Goal: Check status: Check status

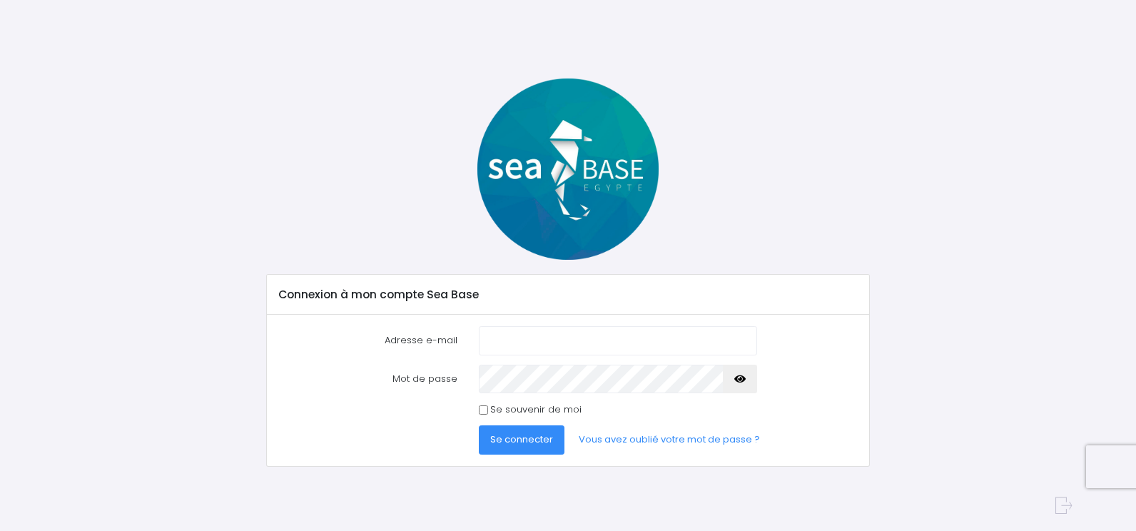
click at [483, 340] on input "Adresse e-mail" at bounding box center [618, 340] width 278 height 29
type input "antonio.vaz-vieira@outlook.fr"
click at [479, 425] on button "Se connecter" at bounding box center [522, 439] width 86 height 29
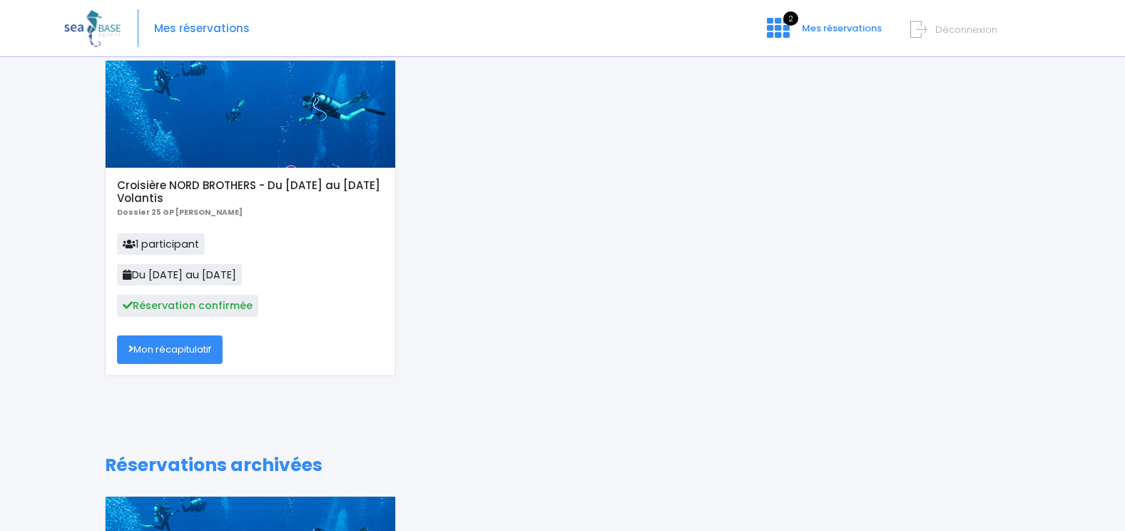
scroll to position [143, 0]
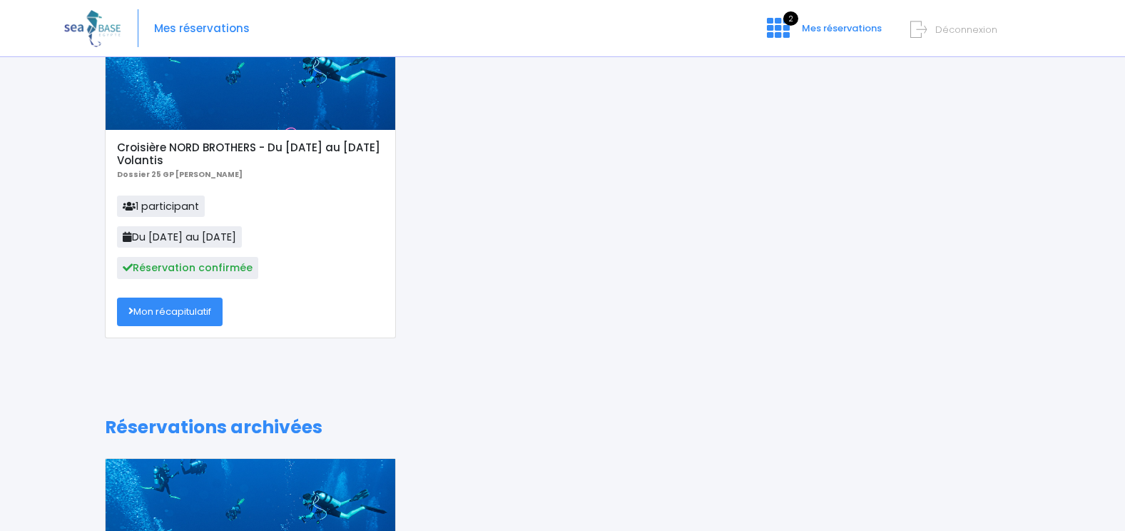
click at [156, 308] on link "Mon récapitulatif" at bounding box center [170, 312] width 106 height 29
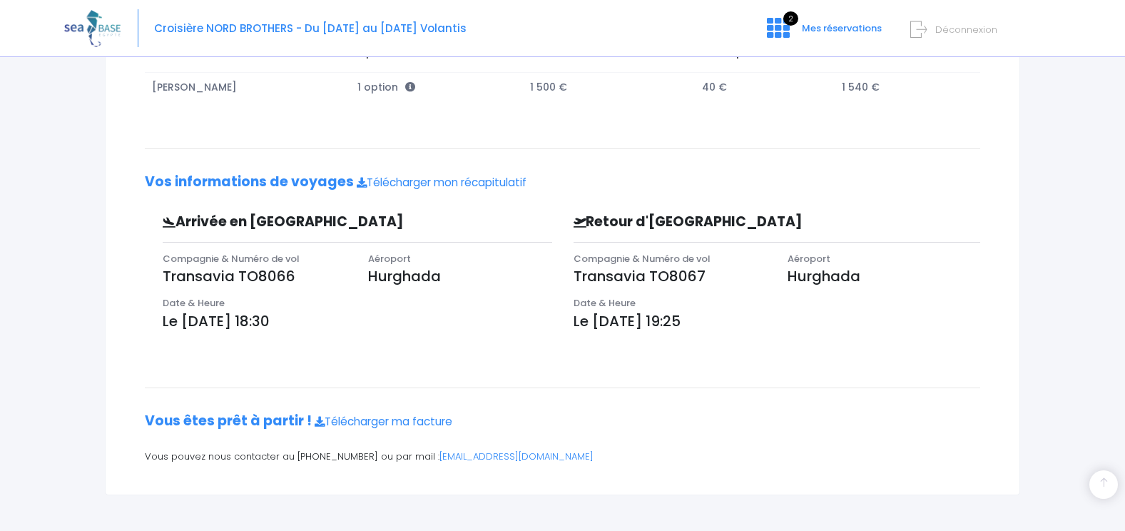
scroll to position [221, 0]
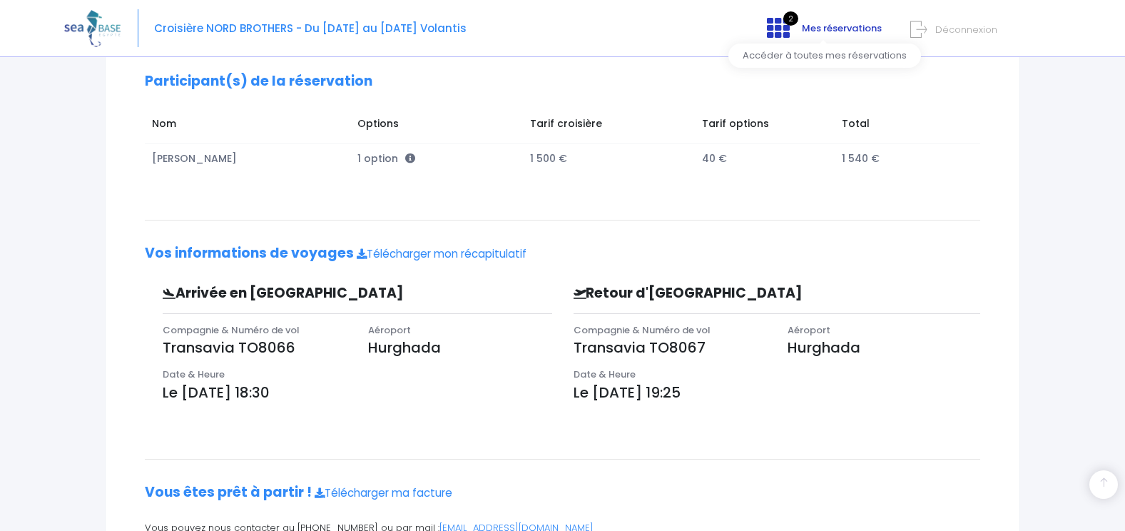
click at [819, 29] on span "Mes réservations" at bounding box center [842, 28] width 80 height 14
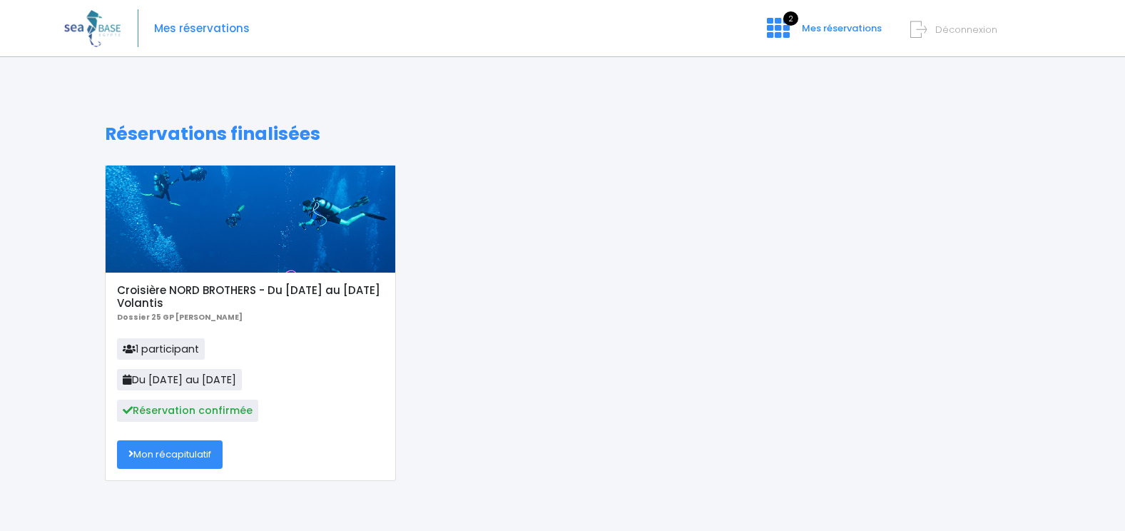
click at [185, 407] on span "Réservation confirmée" at bounding box center [187, 410] width 141 height 21
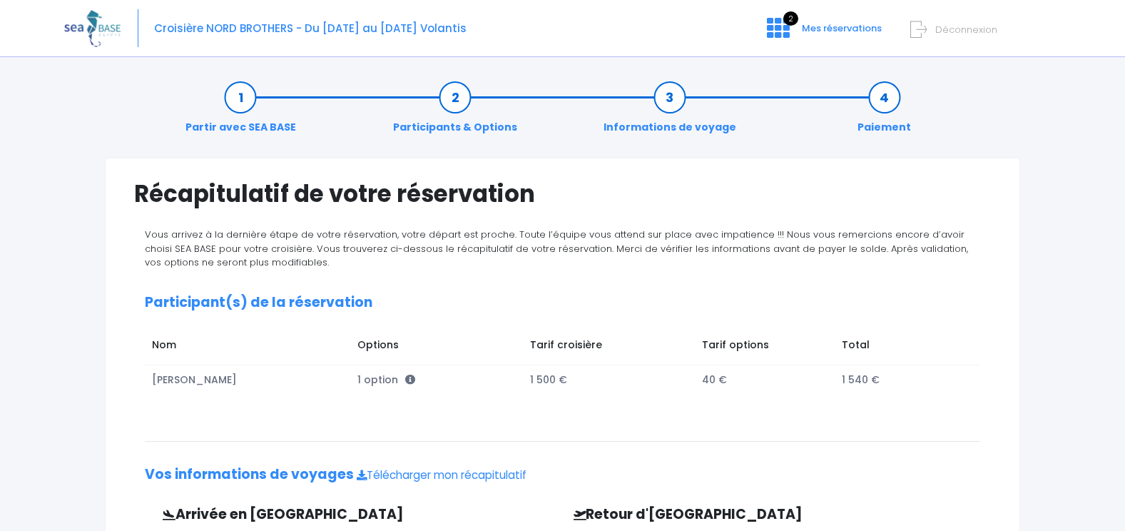
click at [926, 24] on icon at bounding box center [919, 30] width 16 height 24
